Goal: Information Seeking & Learning: Learn about a topic

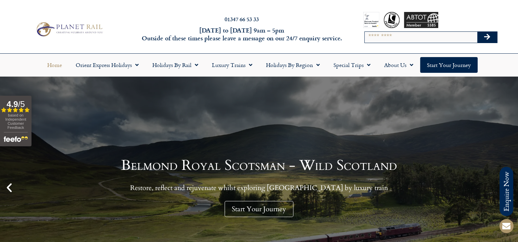
click at [11, 187] on icon "Previous slide" at bounding box center [9, 188] width 12 height 12
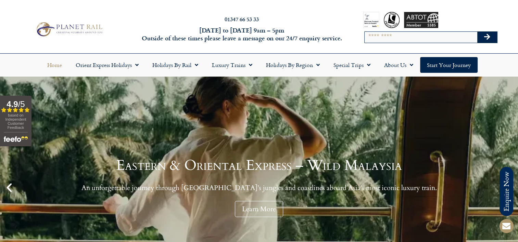
click at [11, 187] on icon "Previous slide" at bounding box center [9, 188] width 12 height 12
click at [9, 186] on icon "Previous slide" at bounding box center [9, 188] width 12 height 12
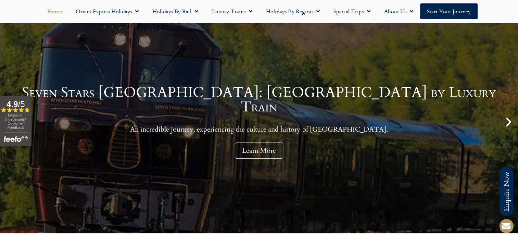
scroll to position [68, 0]
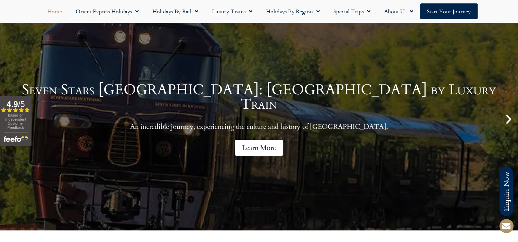
click at [267, 142] on link "Learn More" at bounding box center [259, 148] width 48 height 16
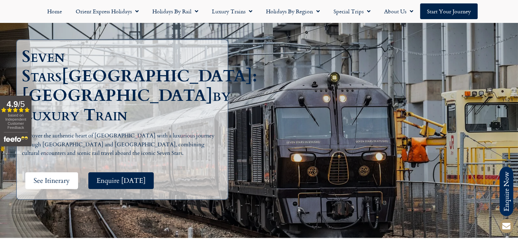
click at [53, 177] on span "See Itinerary" at bounding box center [52, 181] width 36 height 9
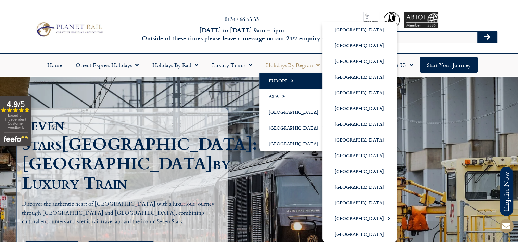
click at [280, 80] on link "Europe" at bounding box center [295, 81] width 72 height 16
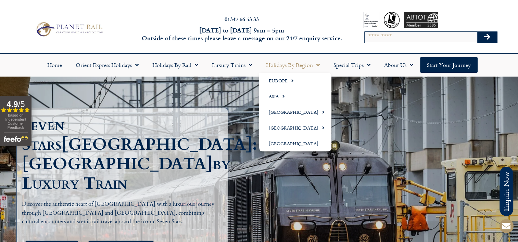
click at [293, 66] on link "Holidays by Region" at bounding box center [292, 65] width 67 height 16
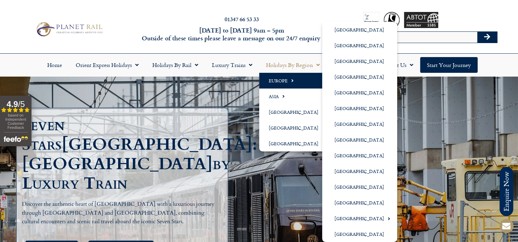
click at [282, 80] on link "Europe" at bounding box center [295, 81] width 72 height 16
click at [350, 93] on link "[GEOGRAPHIC_DATA]" at bounding box center [359, 93] width 75 height 16
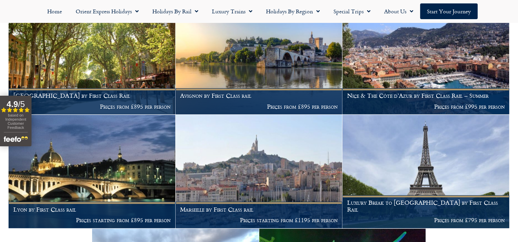
scroll to position [847, 0]
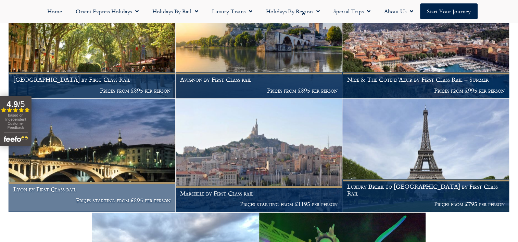
click at [53, 187] on h1 "Lyon by First Class rail" at bounding box center [92, 189] width 158 height 7
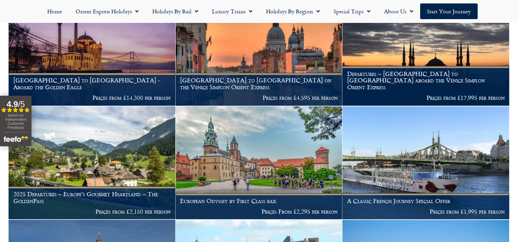
scroll to position [268, 0]
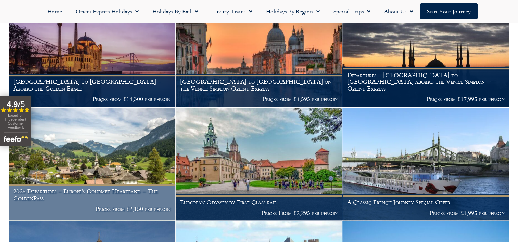
click at [60, 188] on h1 "2025 Departures – Europe’s Gourmet Heartland – The GoldenPass" at bounding box center [92, 194] width 158 height 13
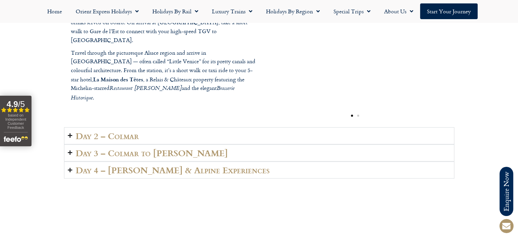
scroll to position [1027, 0]
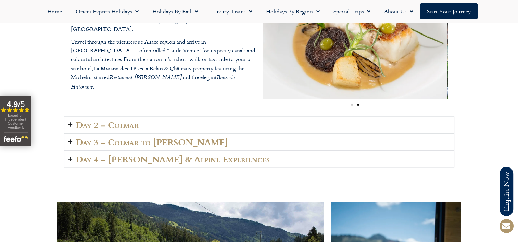
click at [129, 137] on h2 "Day 3 – Colmar to [PERSON_NAME]" at bounding box center [152, 142] width 152 height 10
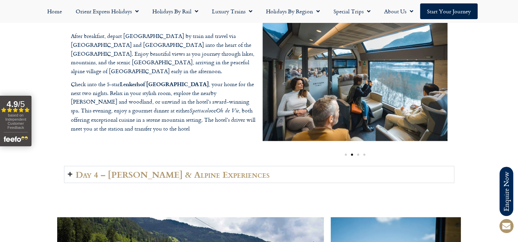
scroll to position [1062, 0]
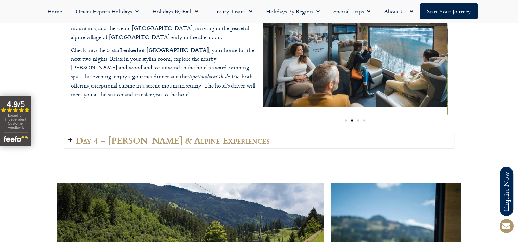
click at [187, 136] on h2 "Day 4 – [PERSON_NAME] & Alpine Experiences" at bounding box center [173, 141] width 194 height 10
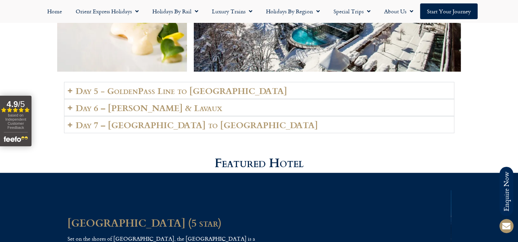
scroll to position [1541, 0]
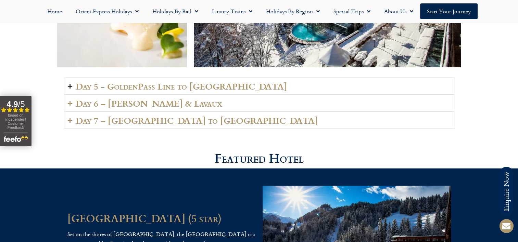
click at [141, 82] on h2 "Day 5 - GoldenPass Line to [GEOGRAPHIC_DATA]" at bounding box center [182, 87] width 212 height 10
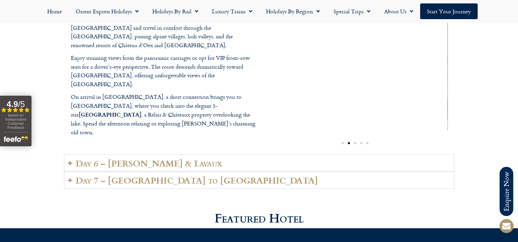
scroll to position [1678, 0]
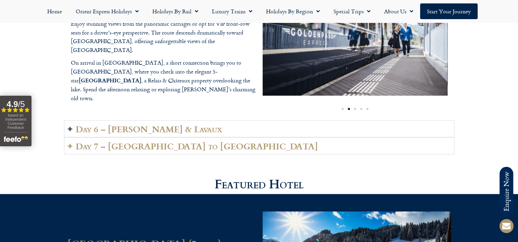
click at [144, 124] on h2 "Day 6 – [PERSON_NAME] & Lavaux" at bounding box center [149, 129] width 147 height 10
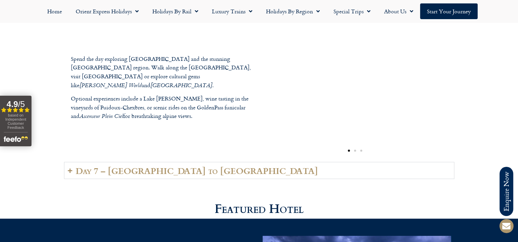
scroll to position [1644, 0]
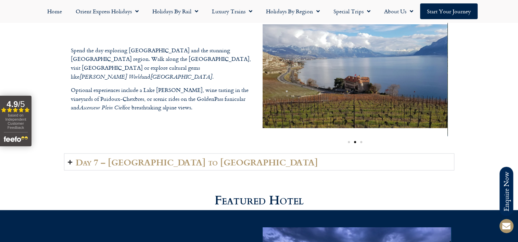
click at [146, 158] on h2 "Day 7 – Vevey to London" at bounding box center [197, 163] width 242 height 10
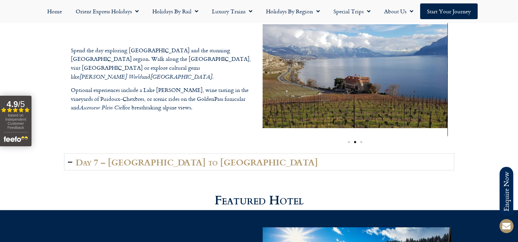
click at [146, 154] on details "Day 7 – Vevey to London Today you return to Vevey station and continue your jou…" at bounding box center [259, 162] width 390 height 17
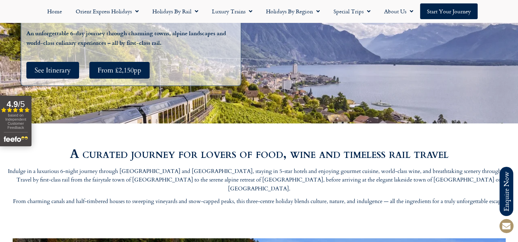
scroll to position [0, 0]
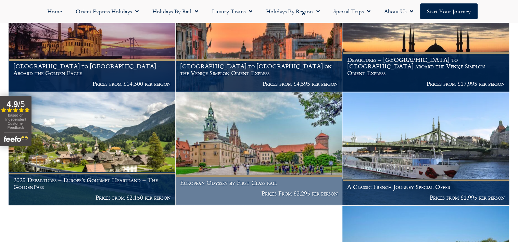
scroll to position [317, 0]
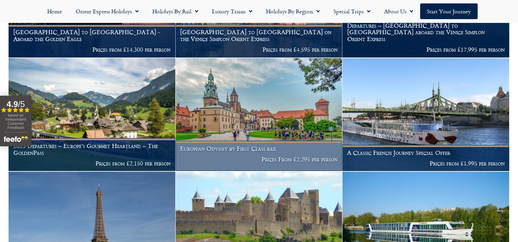
click at [214, 146] on h1 "European Odyssey by First Class rail" at bounding box center [259, 149] width 158 height 7
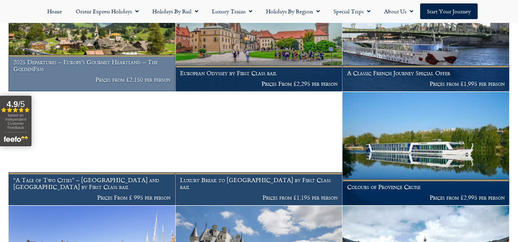
scroll to position [431, 0]
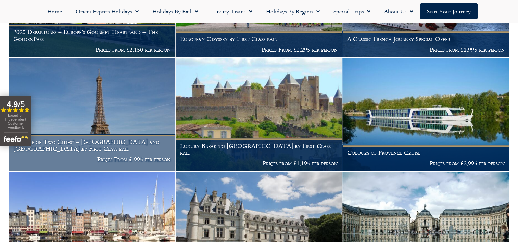
click at [104, 139] on h1 "“A Tale of Two Cities” – London and Paris by First Class rail" at bounding box center [92, 145] width 158 height 13
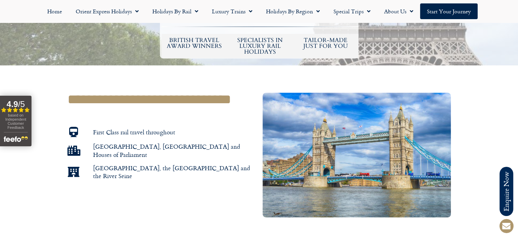
scroll to position [274, 0]
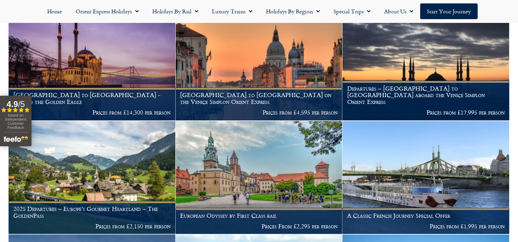
scroll to position [166, 0]
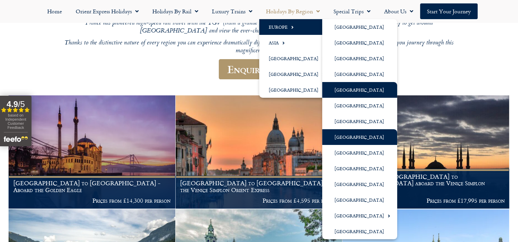
click at [347, 138] on link "[GEOGRAPHIC_DATA]" at bounding box center [359, 137] width 75 height 16
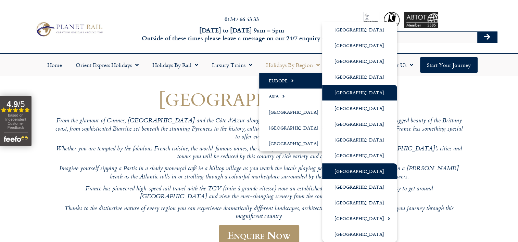
click at [349, 172] on link "[GEOGRAPHIC_DATA]" at bounding box center [359, 172] width 75 height 16
